Goal: Find specific page/section: Find specific page/section

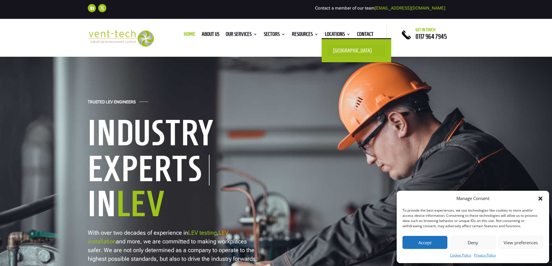
click at [343, 50] on link "[GEOGRAPHIC_DATA]" at bounding box center [357, 51] width 58 height 12
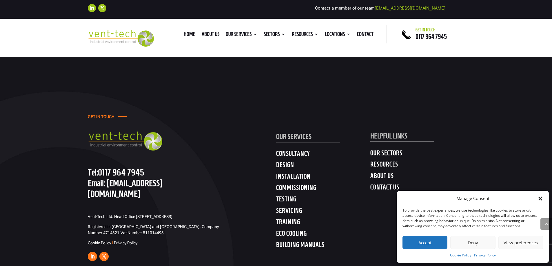
scroll to position [1710, 0]
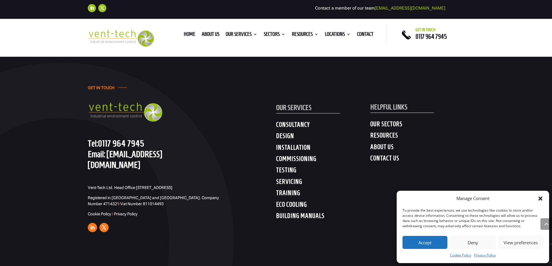
click at [378, 143] on h4 "ABOUT US" at bounding box center [417, 148] width 94 height 10
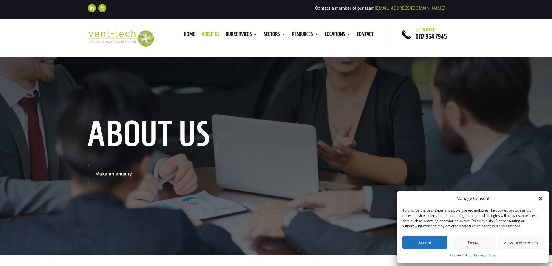
click at [541, 199] on icon "Close dialog" at bounding box center [541, 199] width 4 height 4
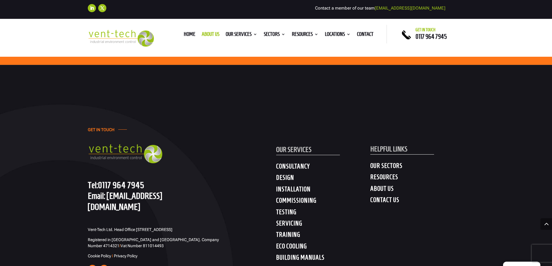
scroll to position [1884, 0]
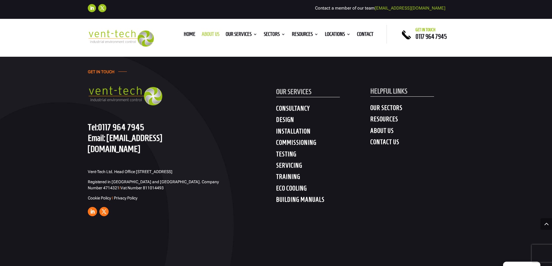
click at [206, 34] on link "About us" at bounding box center [211, 35] width 18 height 6
